Goal: Check status: Check status

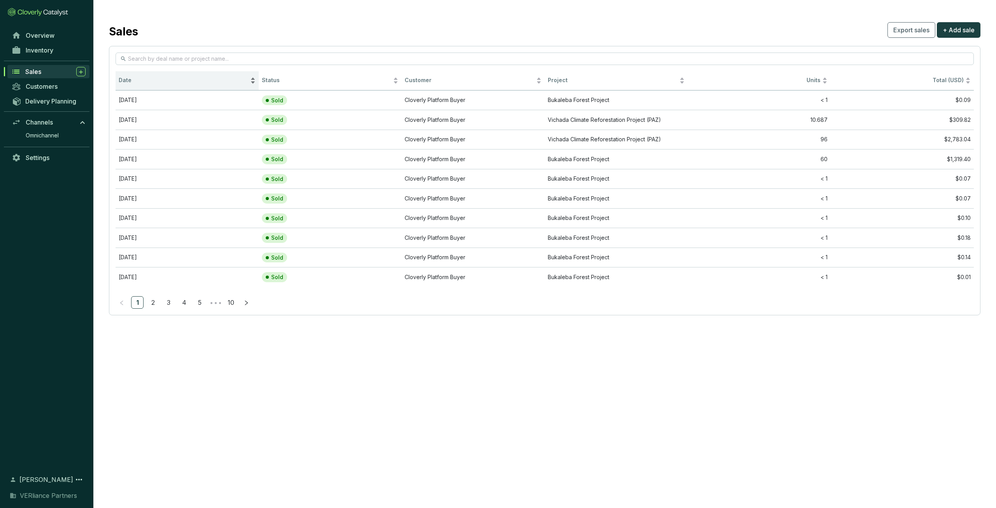
click at [128, 81] on span "Date" at bounding box center [184, 80] width 130 height 7
click at [140, 81] on span "Date" at bounding box center [184, 80] width 130 height 7
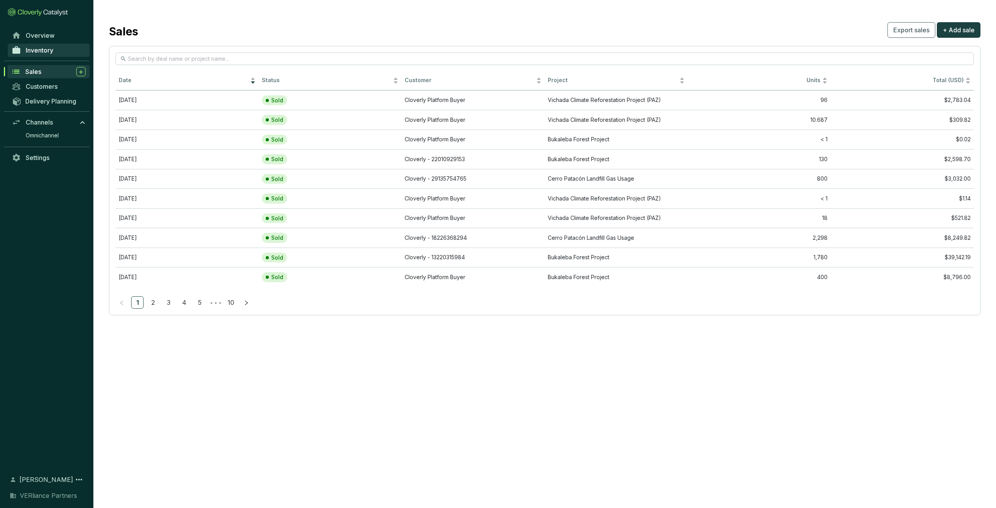
click at [57, 51] on link "Inventory" at bounding box center [49, 50] width 82 height 13
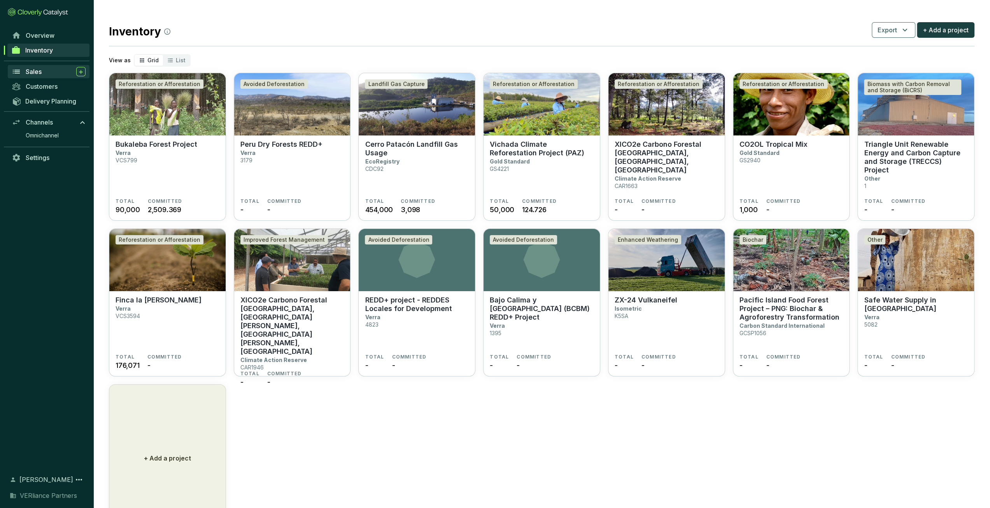
click at [55, 77] on link "Sales" at bounding box center [49, 71] width 82 height 13
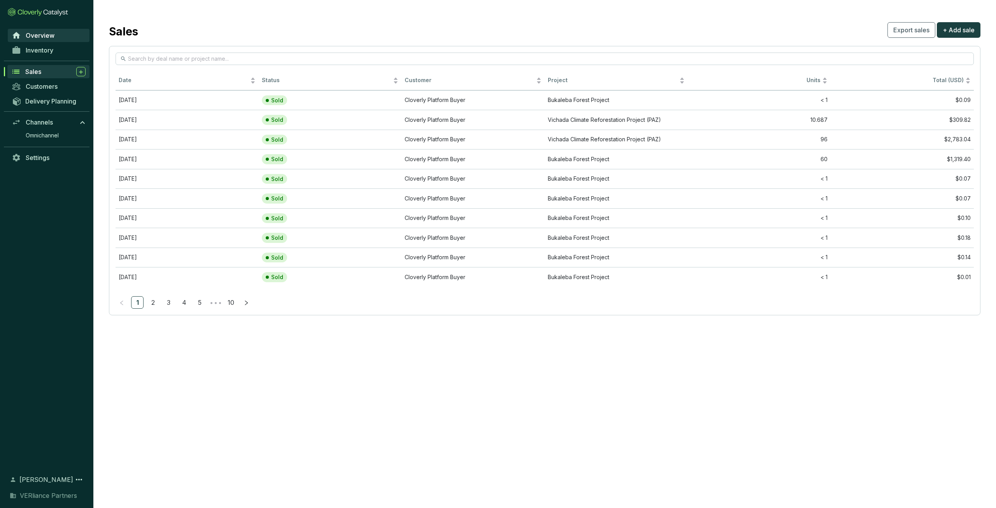
click at [52, 34] on span "Overview" at bounding box center [40, 36] width 29 height 8
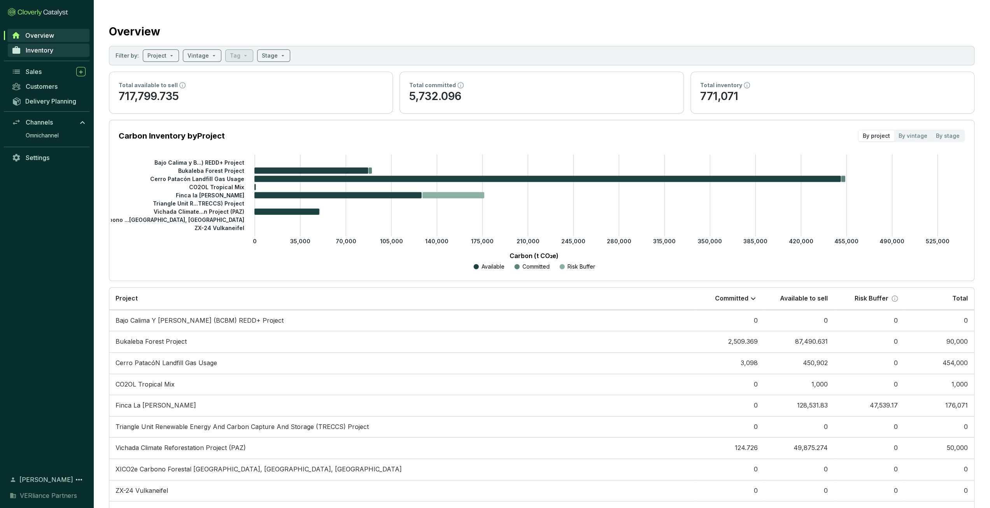
click at [51, 47] on span "Inventory" at bounding box center [40, 50] width 28 height 8
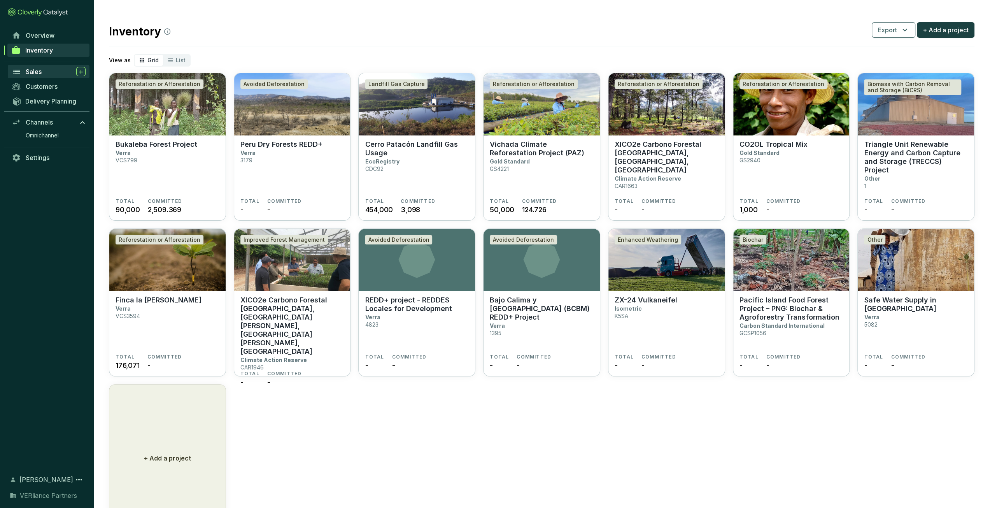
click at [48, 70] on div "Sales" at bounding box center [56, 71] width 60 height 9
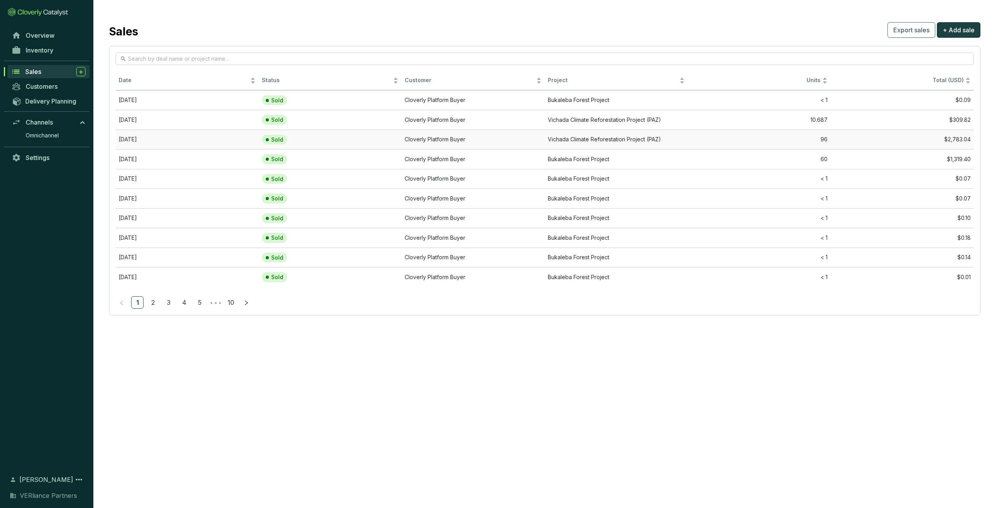
click at [692, 140] on td "96" at bounding box center [759, 140] width 143 height 20
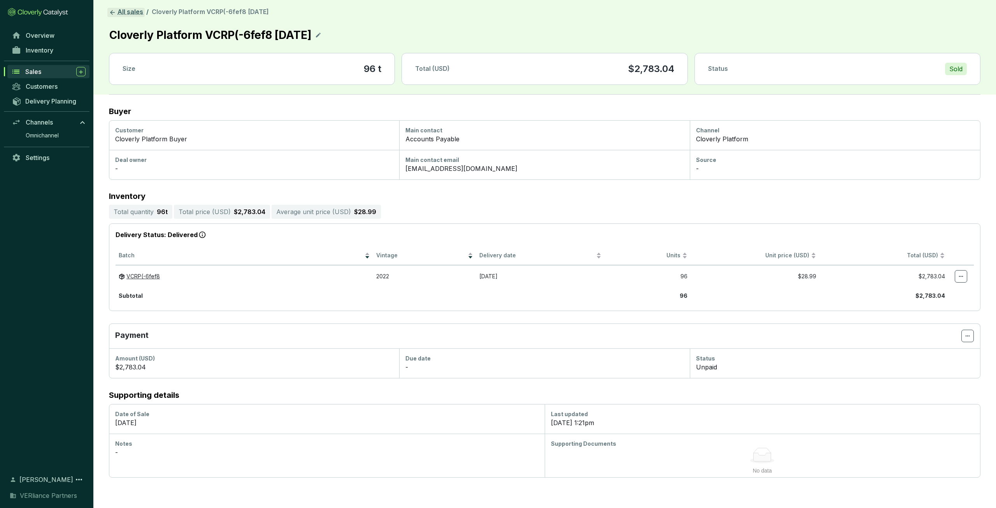
click at [124, 9] on link "All sales" at bounding box center [125, 12] width 37 height 9
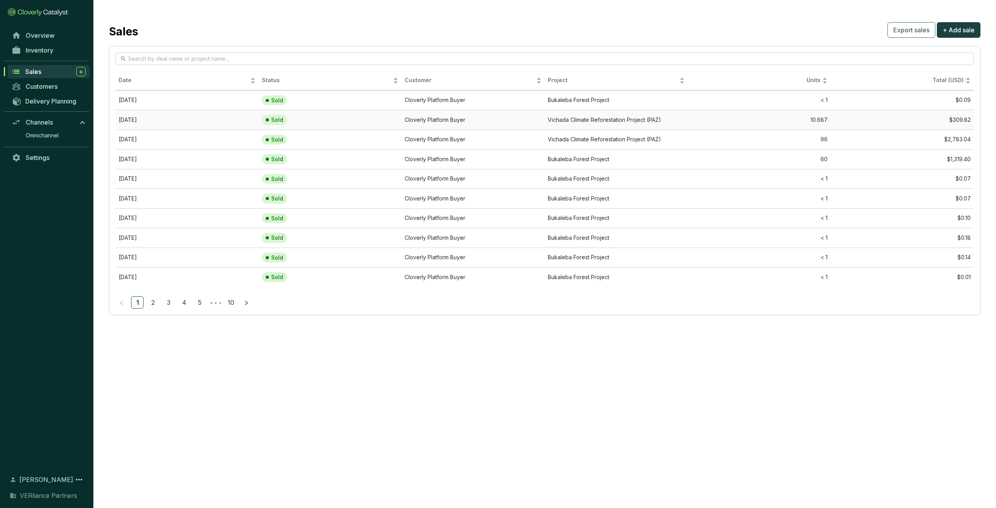
click at [499, 118] on td "Cloverly Platform Buyer" at bounding box center [472, 120] width 143 height 20
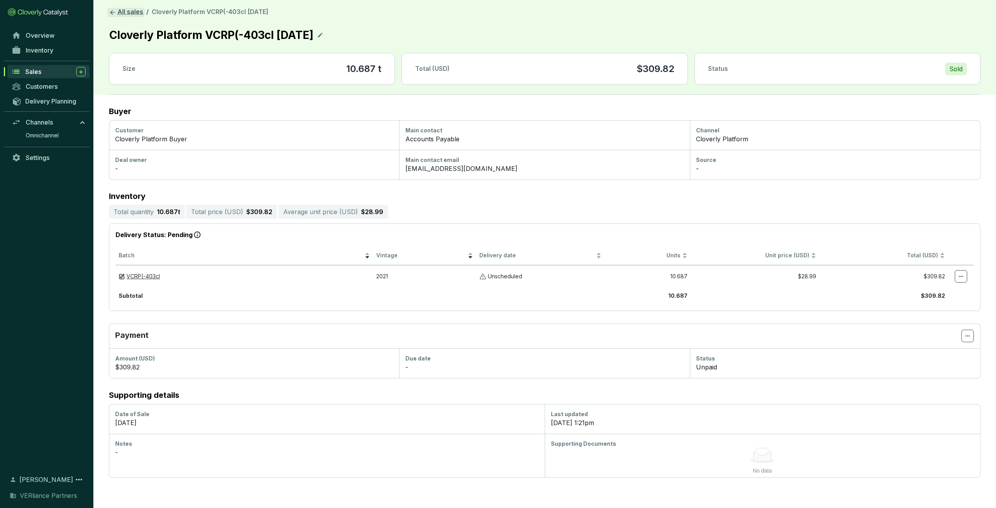
click at [135, 14] on link "All sales" at bounding box center [125, 12] width 37 height 9
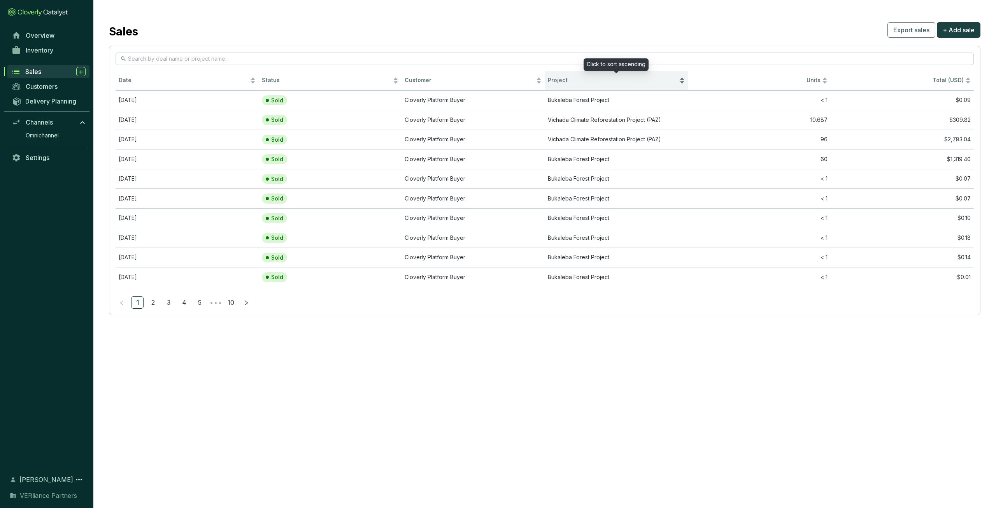
click at [681, 77] on div "Project" at bounding box center [616, 80] width 137 height 9
